Goal: Information Seeking & Learning: Understand process/instructions

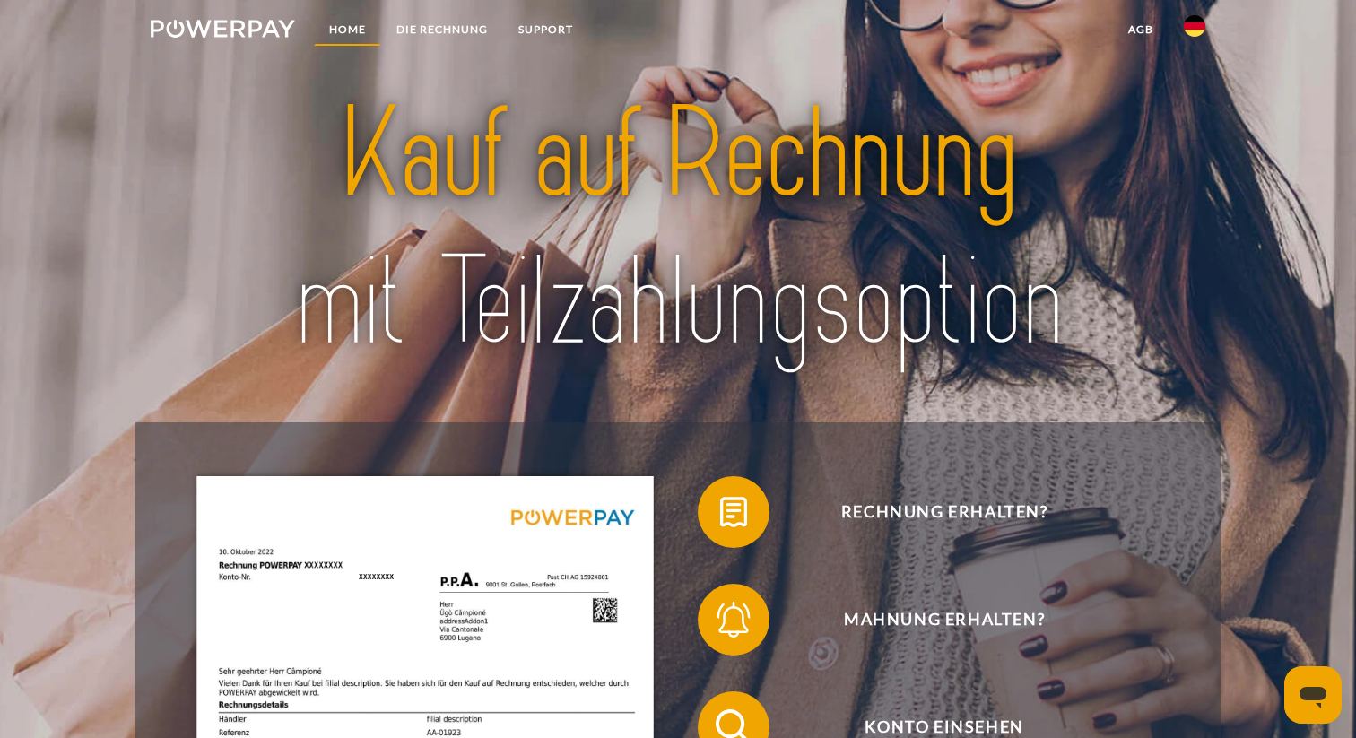
click at [343, 31] on link "Home" at bounding box center [347, 29] width 67 height 32
click at [361, 22] on link "Home" at bounding box center [347, 29] width 67 height 32
click at [353, 28] on link "Home" at bounding box center [347, 29] width 67 height 32
click at [1312, 689] on icon "Messaging-Fenster öffnen" at bounding box center [1313, 698] width 27 height 22
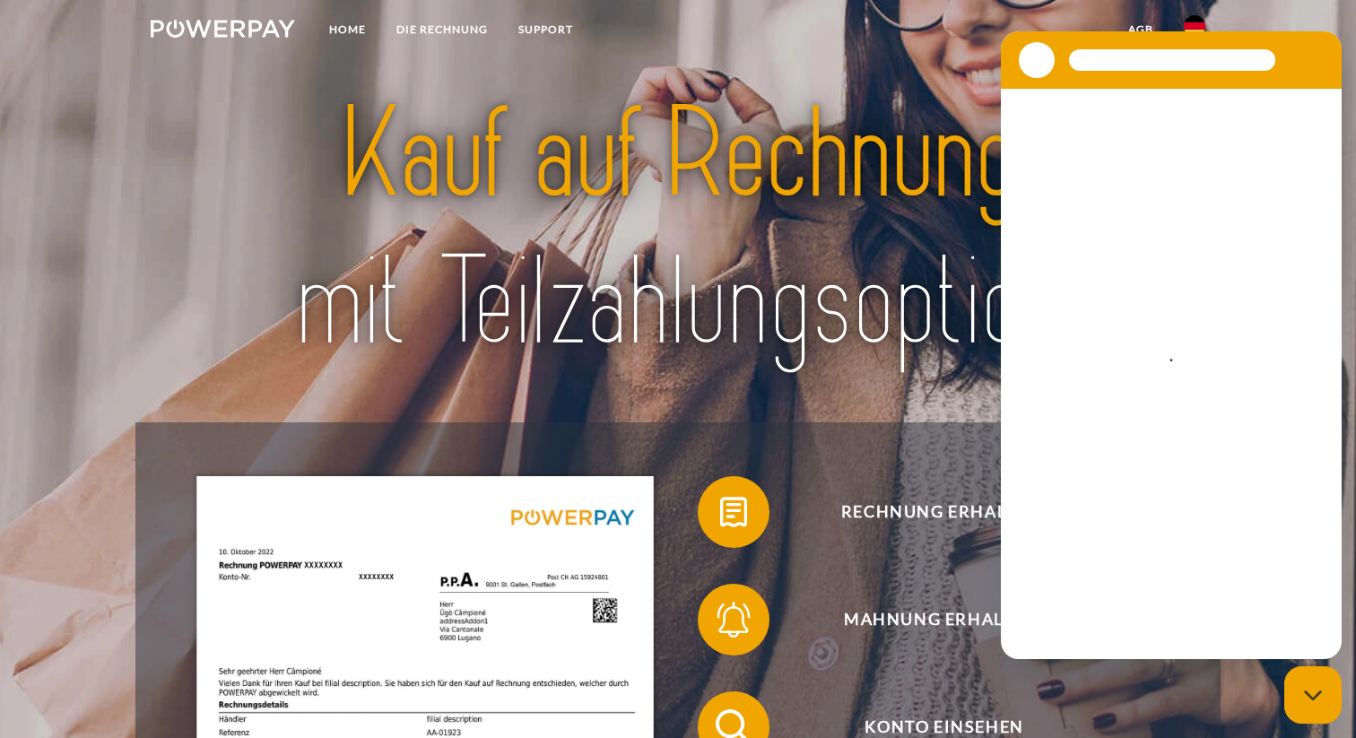
click at [1312, 690] on icon "Messaging-Fenster schließen" at bounding box center [1313, 696] width 19 height 12
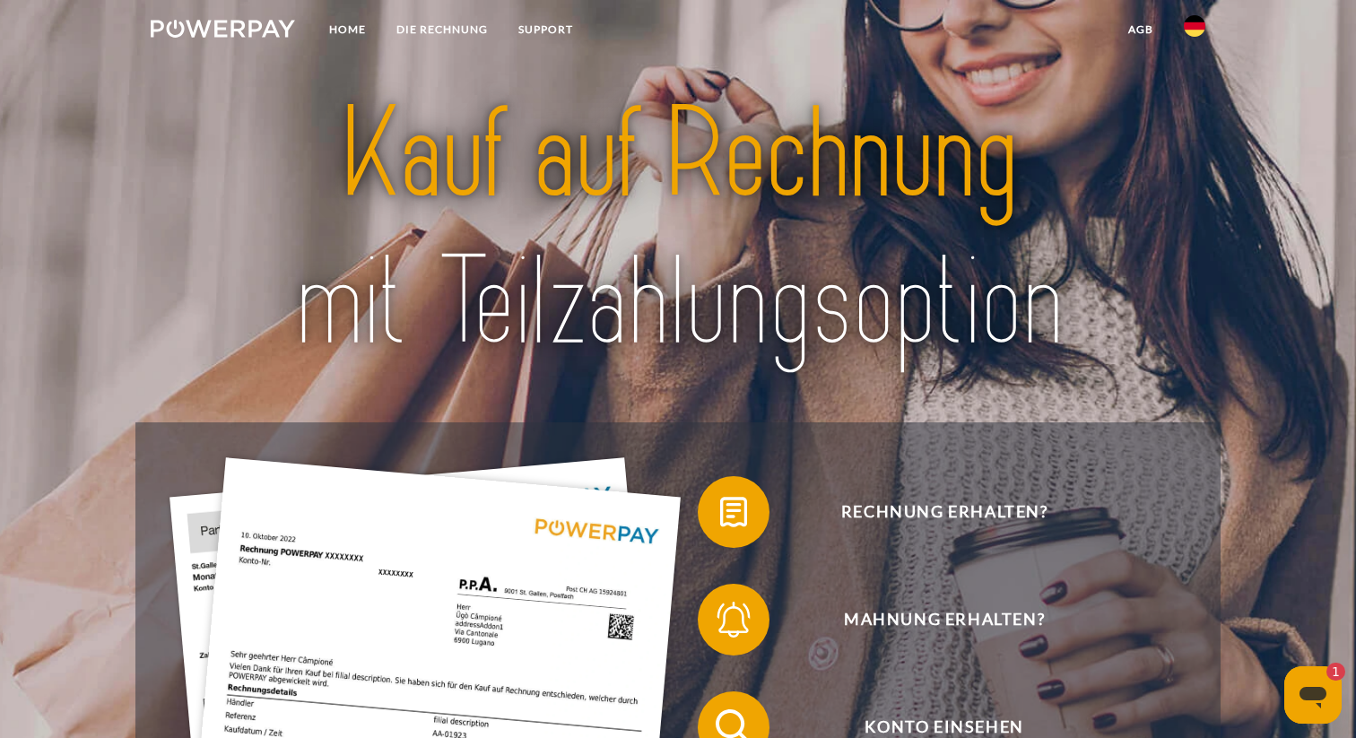
click at [1189, 34] on img at bounding box center [1195, 26] width 22 height 22
click at [420, 29] on link "DIE RECHNUNG" at bounding box center [442, 29] width 122 height 32
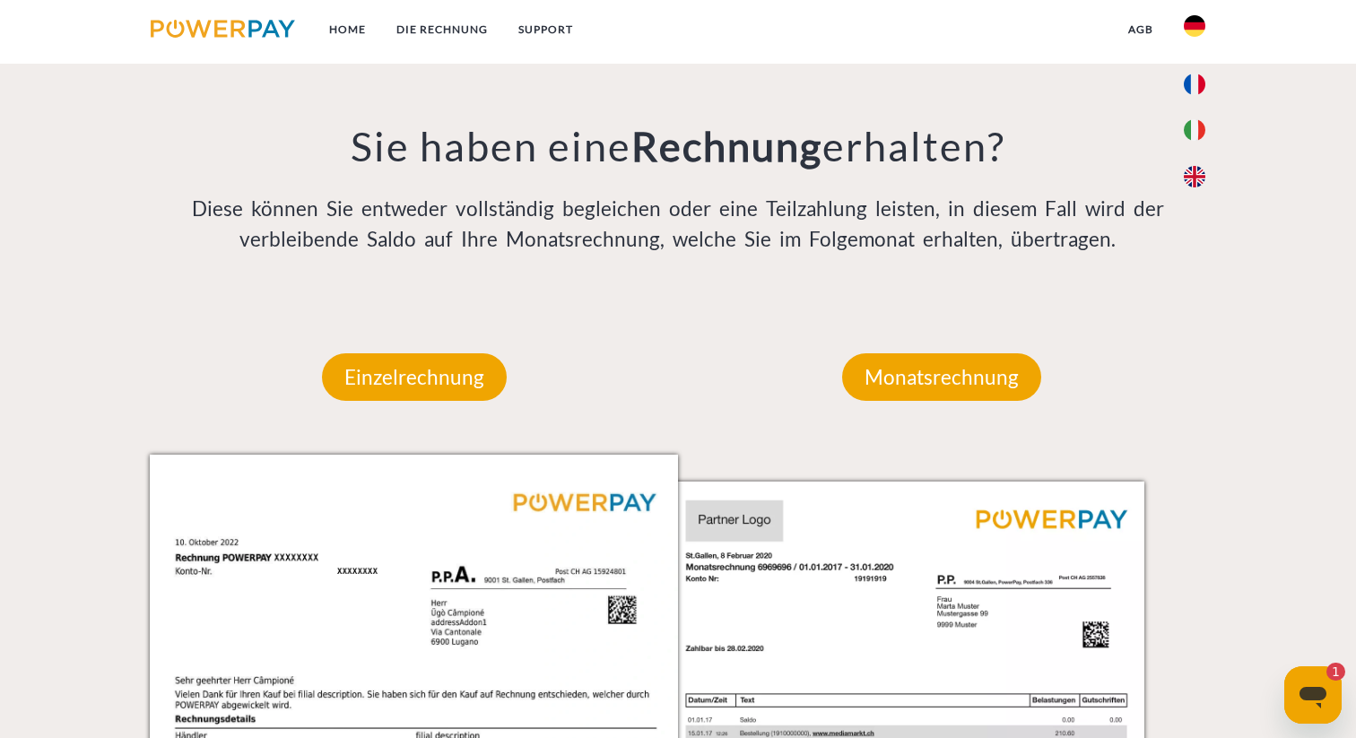
scroll to position [1414, 0]
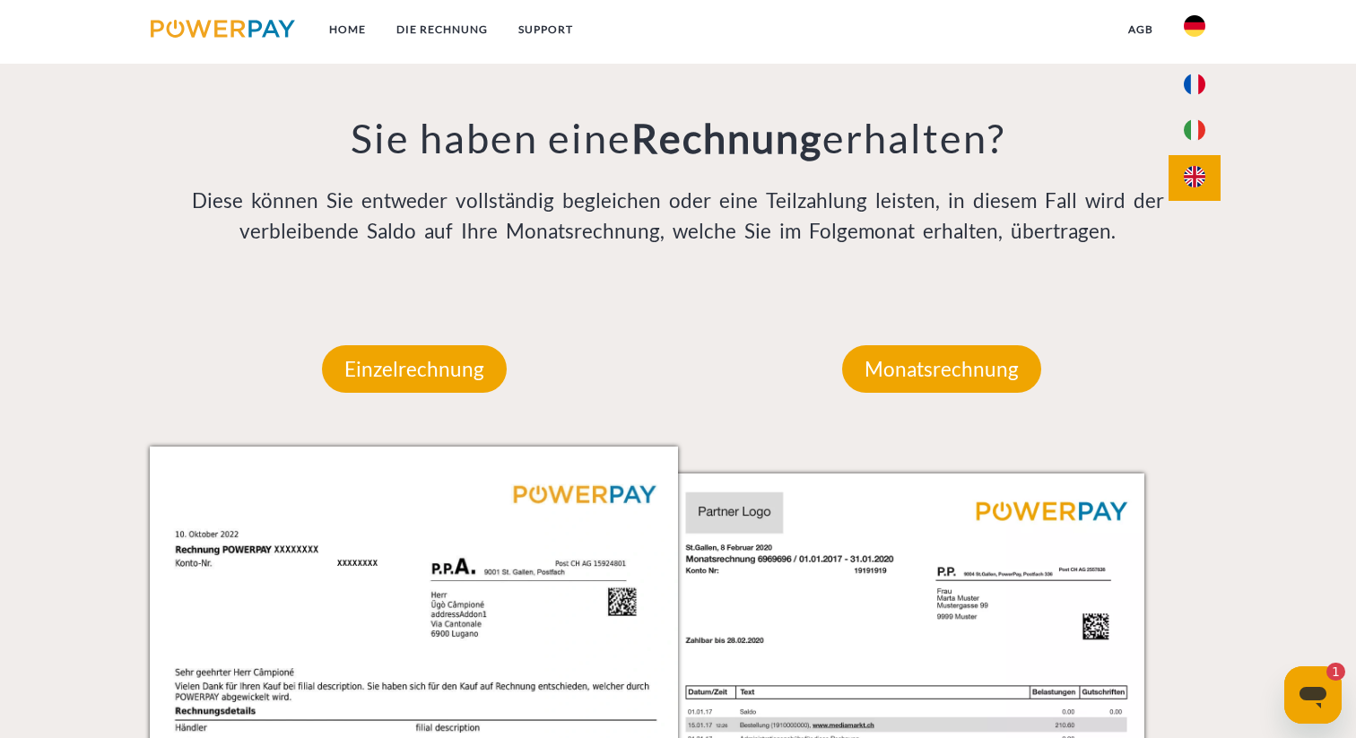
click at [1195, 168] on img at bounding box center [1195, 177] width 22 height 22
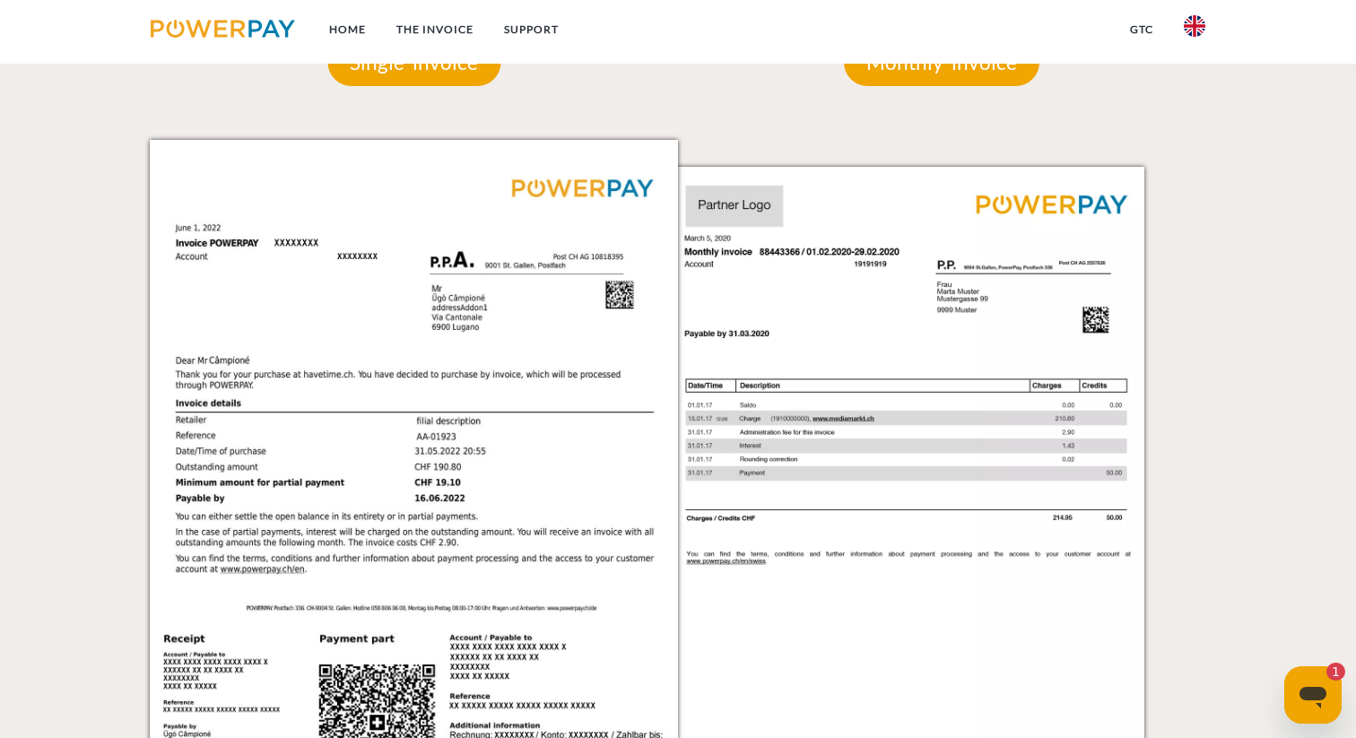
scroll to position [1421, 0]
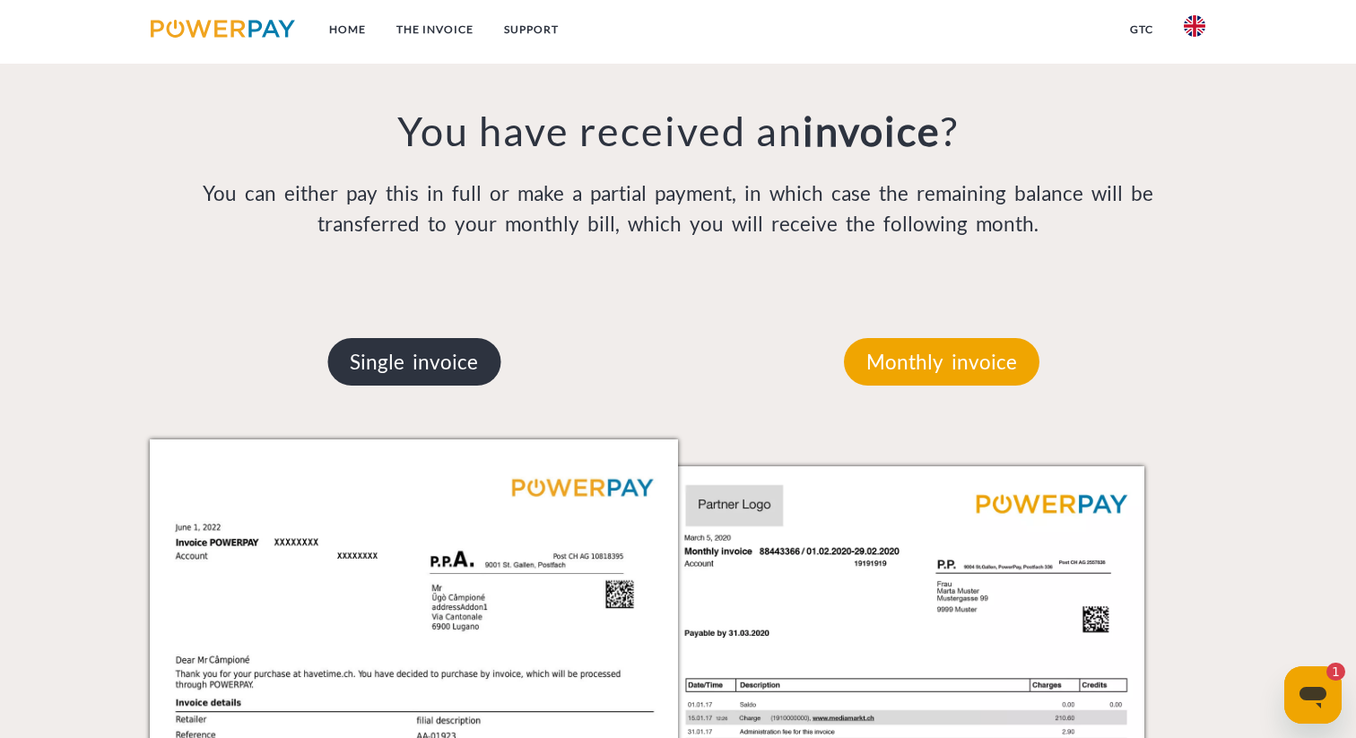
click at [434, 353] on p "Single invoice" at bounding box center [413, 362] width 173 height 48
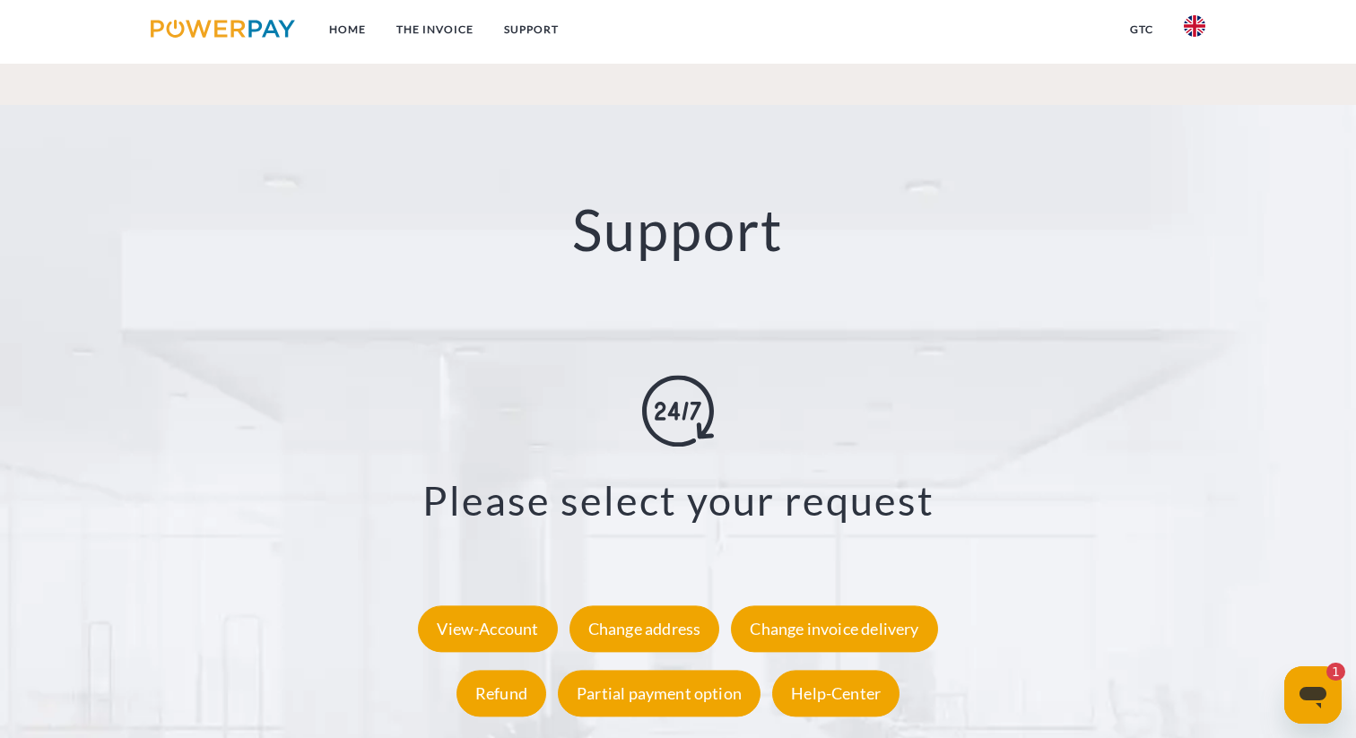
scroll to position [3420, 0]
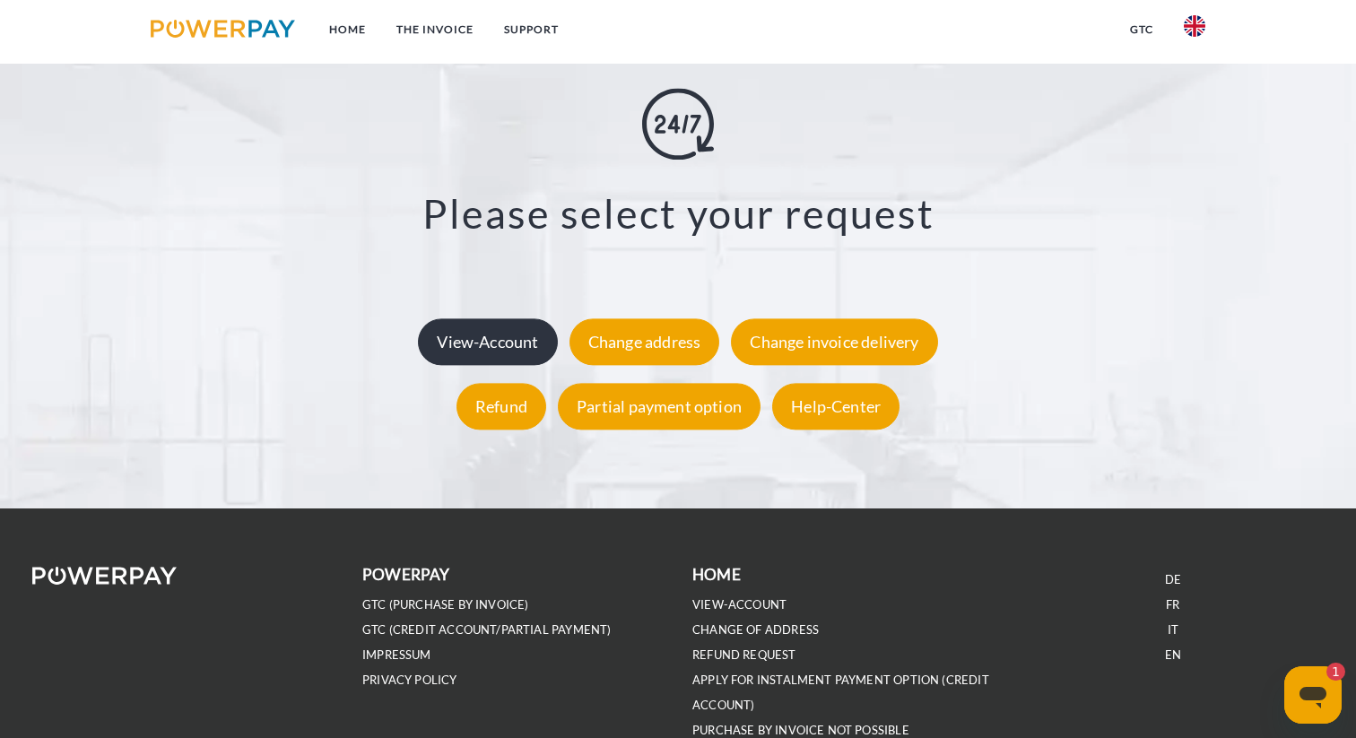
click at [501, 350] on div "View-Account" at bounding box center [487, 342] width 139 height 47
